Goal: Task Accomplishment & Management: Manage account settings

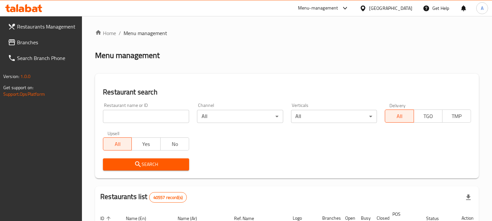
click at [390, 11] on div "United Arab Emirates" at bounding box center [390, 8] width 43 height 7
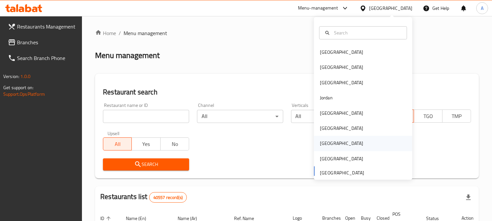
click at [325, 140] on div "[GEOGRAPHIC_DATA]" at bounding box center [341, 143] width 43 height 7
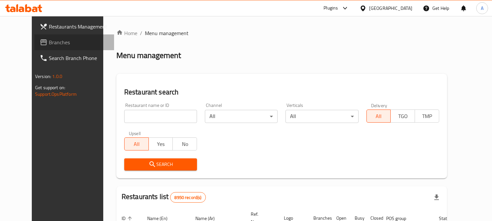
click at [54, 43] on span "Branches" at bounding box center [79, 42] width 60 height 8
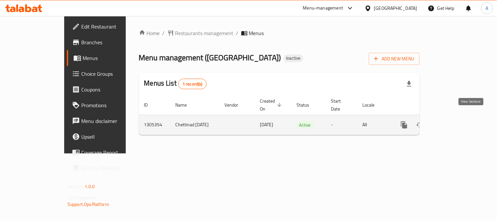
click at [456, 121] on icon "enhanced table" at bounding box center [452, 125] width 8 height 8
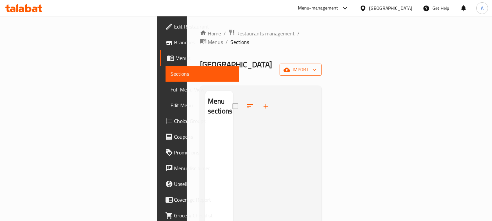
click at [290, 67] on icon "button" at bounding box center [287, 70] width 7 height 7
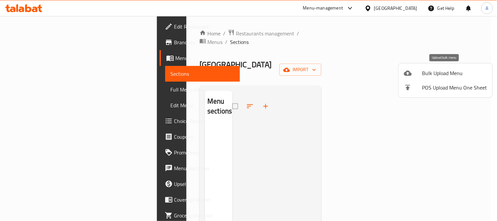
click at [441, 73] on span "Bulk Upload Menu" at bounding box center [455, 73] width 65 height 8
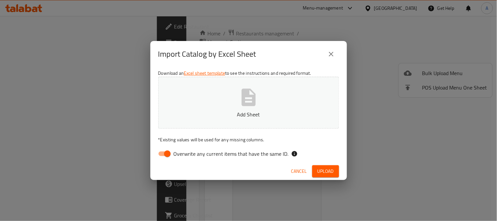
click at [206, 156] on span "Overwrite any current items that have the same ID." at bounding box center [231, 154] width 115 height 8
click at [186, 156] on input "Overwrite any current items that have the same ID." at bounding box center [167, 154] width 37 height 12
checkbox input "false"
click at [253, 112] on p "Add Sheet" at bounding box center [248, 114] width 161 height 8
click at [324, 167] on span "Upload" at bounding box center [326, 171] width 16 height 8
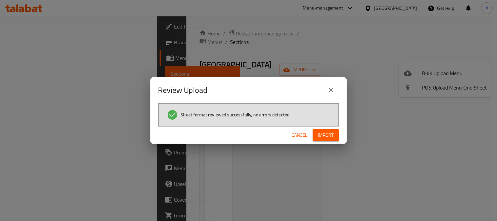
click at [322, 136] on span "Import" at bounding box center [326, 135] width 16 height 8
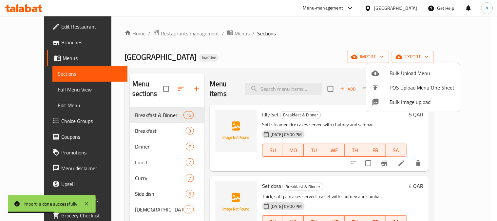
click at [297, 53] on div at bounding box center [248, 110] width 497 height 221
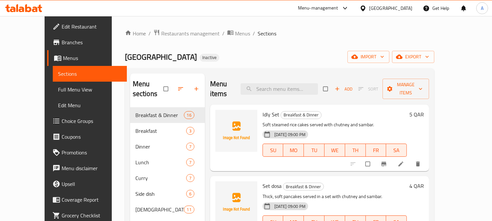
click at [363, 55] on div "Chettinad junction Restaurant Inactive import export" at bounding box center [279, 57] width 309 height 12
click at [256, 61] on div "Chettinad junction Restaurant Inactive import export" at bounding box center [279, 57] width 309 height 12
click at [58, 91] on span "Full Menu View" at bounding box center [90, 90] width 64 height 8
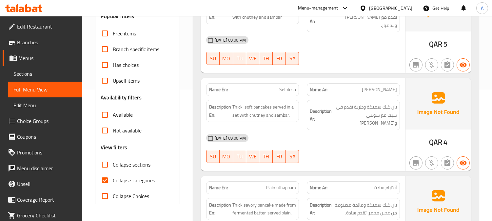
scroll to position [182, 0]
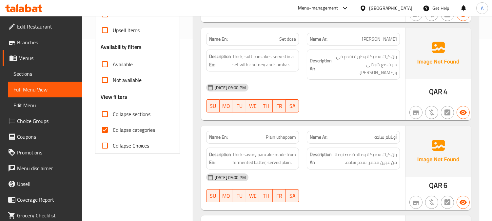
click at [104, 132] on input "Collapse categories" at bounding box center [105, 130] width 16 height 16
checkbox input "false"
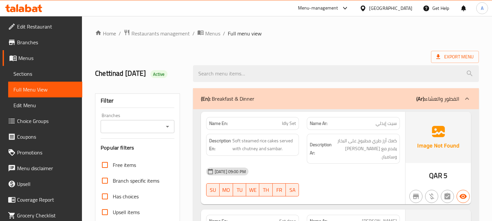
click at [285, 34] on ol "Home / Restaurants management / Menus / Full menu view" at bounding box center [287, 33] width 384 height 9
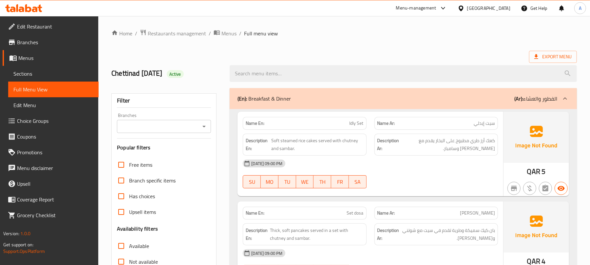
click at [423, 51] on div "Export Menu" at bounding box center [344, 57] width 466 height 12
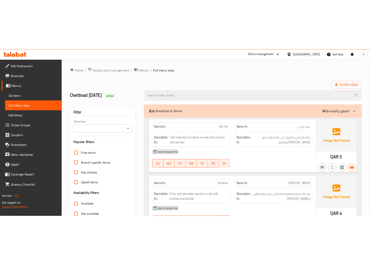
scroll to position [1878, 0]
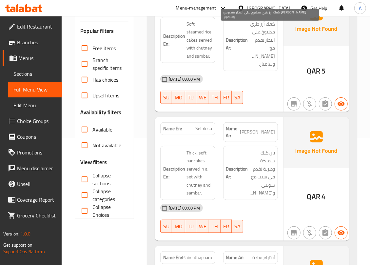
scroll to position [131, 0]
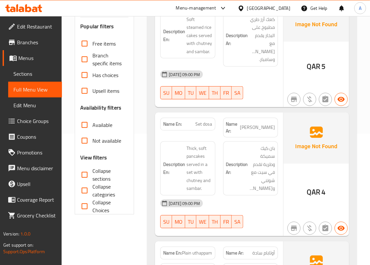
click at [222, 120] on div "Name Ar: سيت دوسا" at bounding box center [250, 128] width 63 height 28
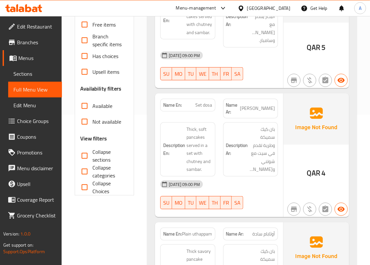
scroll to position [159, 0]
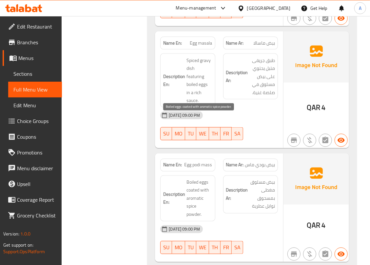
scroll to position [5976, 0]
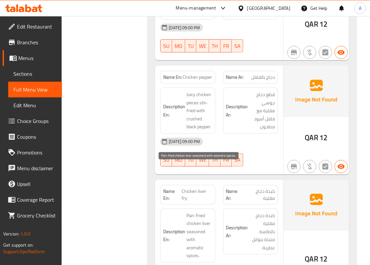
scroll to position [8004, 0]
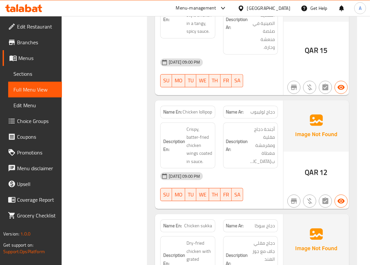
scroll to position [8584, 0]
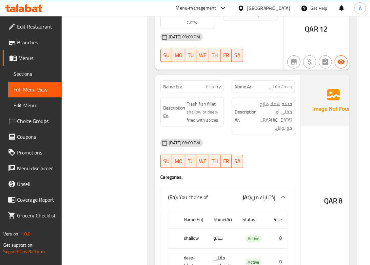
scroll to position [9108, 0]
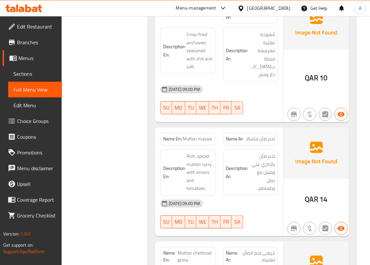
scroll to position [9371, 0]
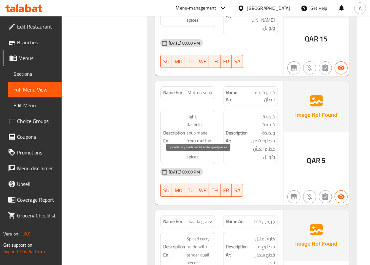
scroll to position [9939, 0]
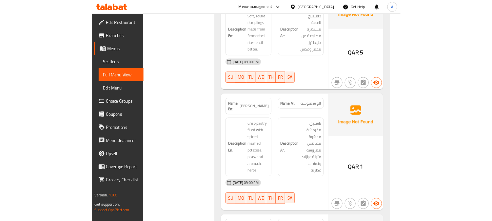
scroll to position [9244, 0]
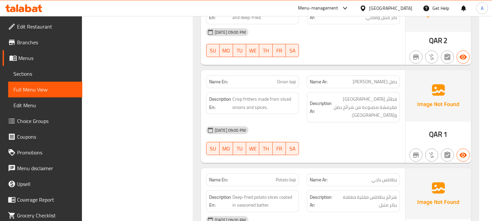
scroll to position [9025, 0]
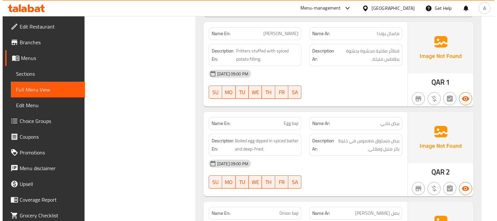
scroll to position [0, 0]
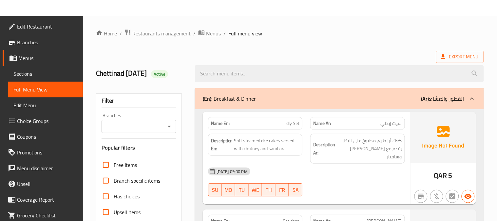
click at [215, 33] on span "Menus" at bounding box center [213, 34] width 15 height 8
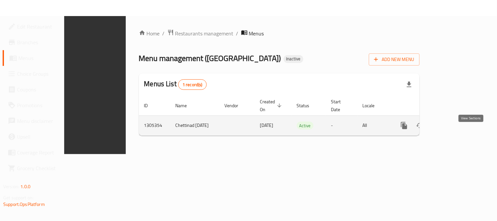
click at [456, 122] on icon "enhanced table" at bounding box center [452, 126] width 8 height 8
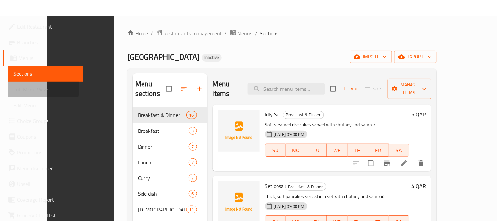
click at [37, 88] on span "Full Menu View" at bounding box center [45, 90] width 64 height 8
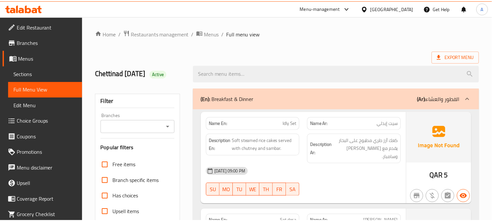
scroll to position [464, 0]
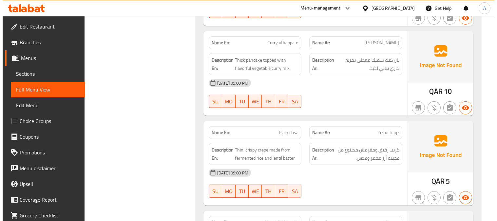
scroll to position [0, 0]
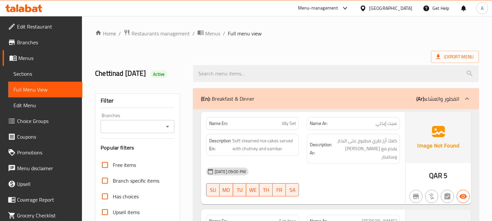
click at [167, 129] on icon "Open" at bounding box center [168, 127] width 8 height 8
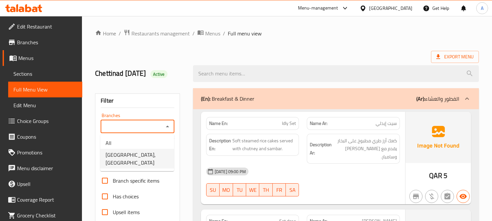
click at [162, 157] on span "Chettinad junction Restaurant, Old Airport" at bounding box center [137, 159] width 63 height 16
type input "Chettinad junction Restaurant, Old Airport"
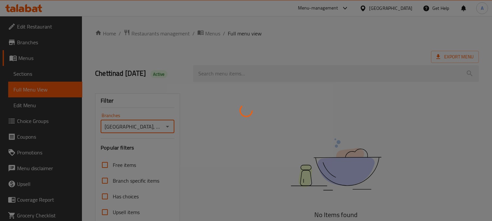
click at [297, 43] on div at bounding box center [246, 110] width 492 height 221
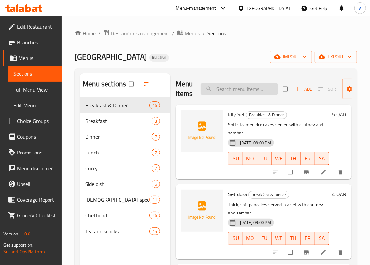
click at [226, 83] on div "Menu items Add Sort Manage items" at bounding box center [264, 88] width 176 height 31
click at [243, 86] on input "search" at bounding box center [239, 88] width 77 height 11
paste input "Poori masala"
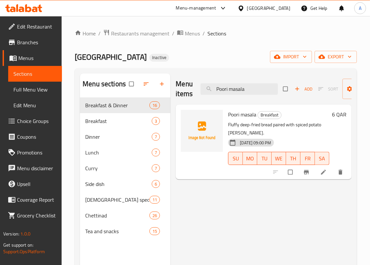
type input "Poori masala"
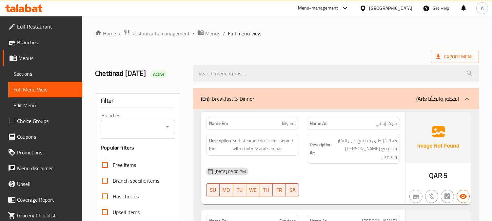
click at [43, 29] on span "Edit Restaurant" at bounding box center [47, 27] width 60 height 8
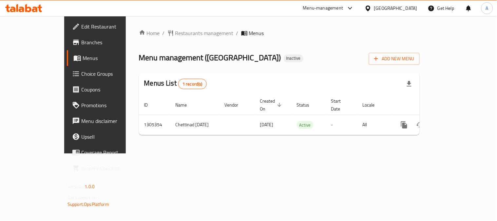
click at [417, 4] on div "[GEOGRAPHIC_DATA]" at bounding box center [391, 8] width 63 height 16
click at [416, 7] on div "[GEOGRAPHIC_DATA]" at bounding box center [395, 8] width 43 height 7
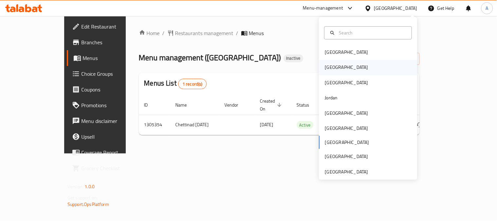
click at [338, 66] on div "[GEOGRAPHIC_DATA]" at bounding box center [368, 67] width 98 height 15
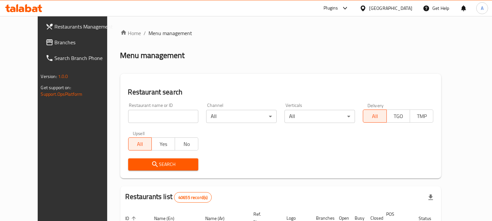
click at [55, 44] on span "Branches" at bounding box center [85, 42] width 60 height 8
